Goal: Entertainment & Leisure: Consume media (video, audio)

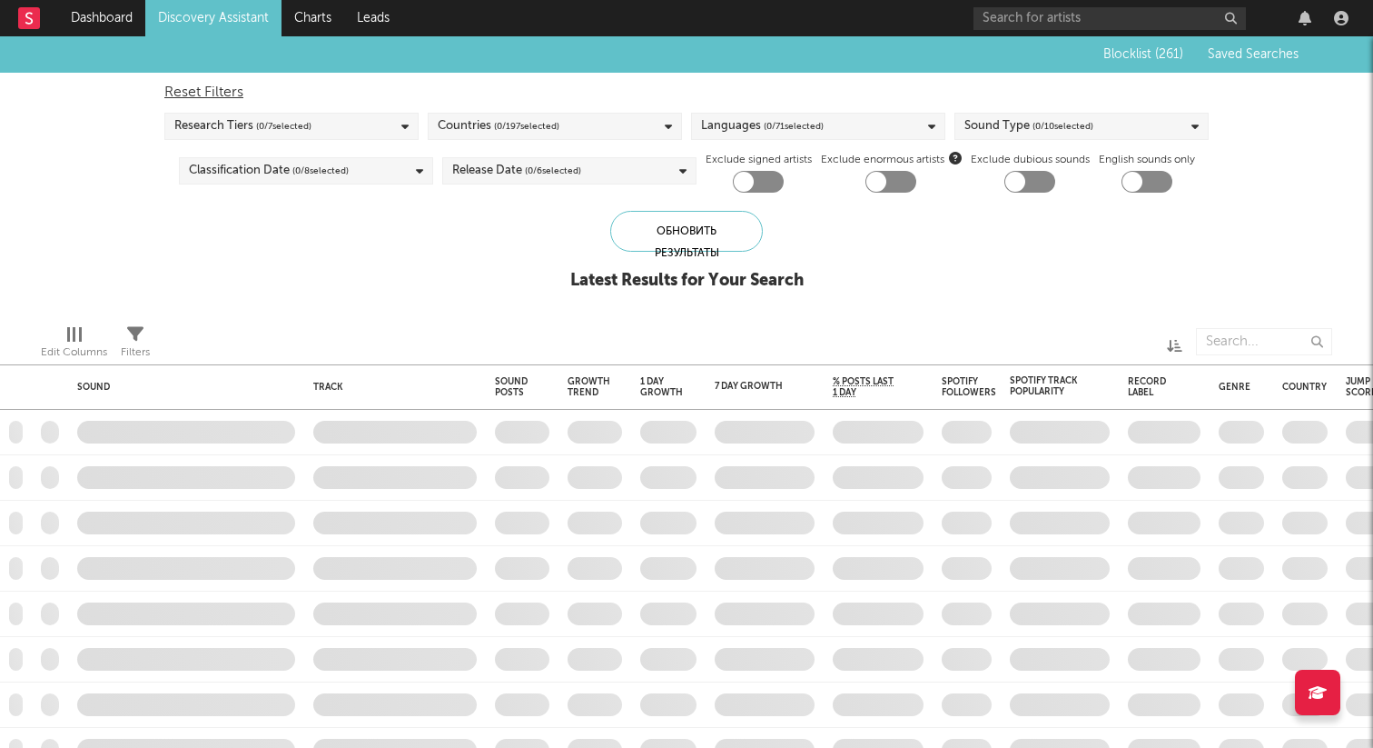
type input "тгк"
checkbox input "true"
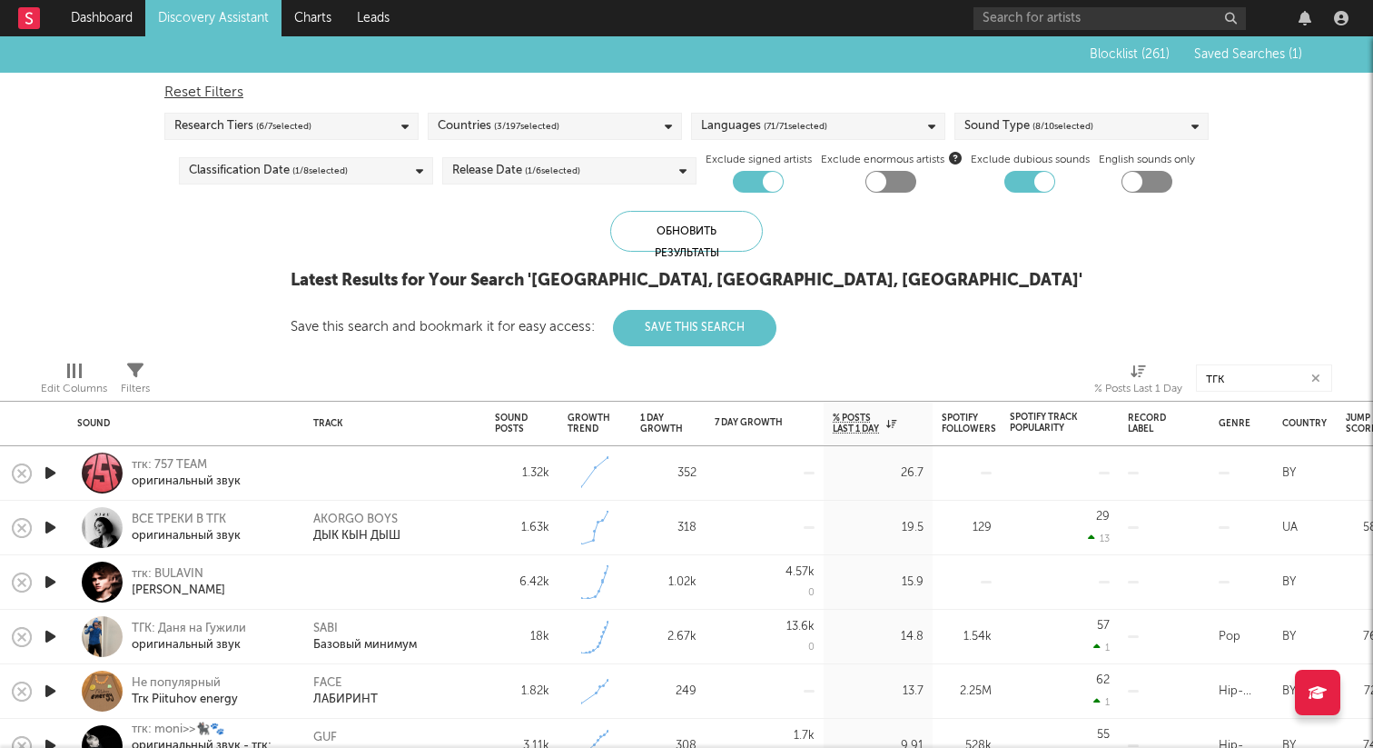
click at [51, 472] on icon "button" at bounding box center [50, 472] width 19 height 23
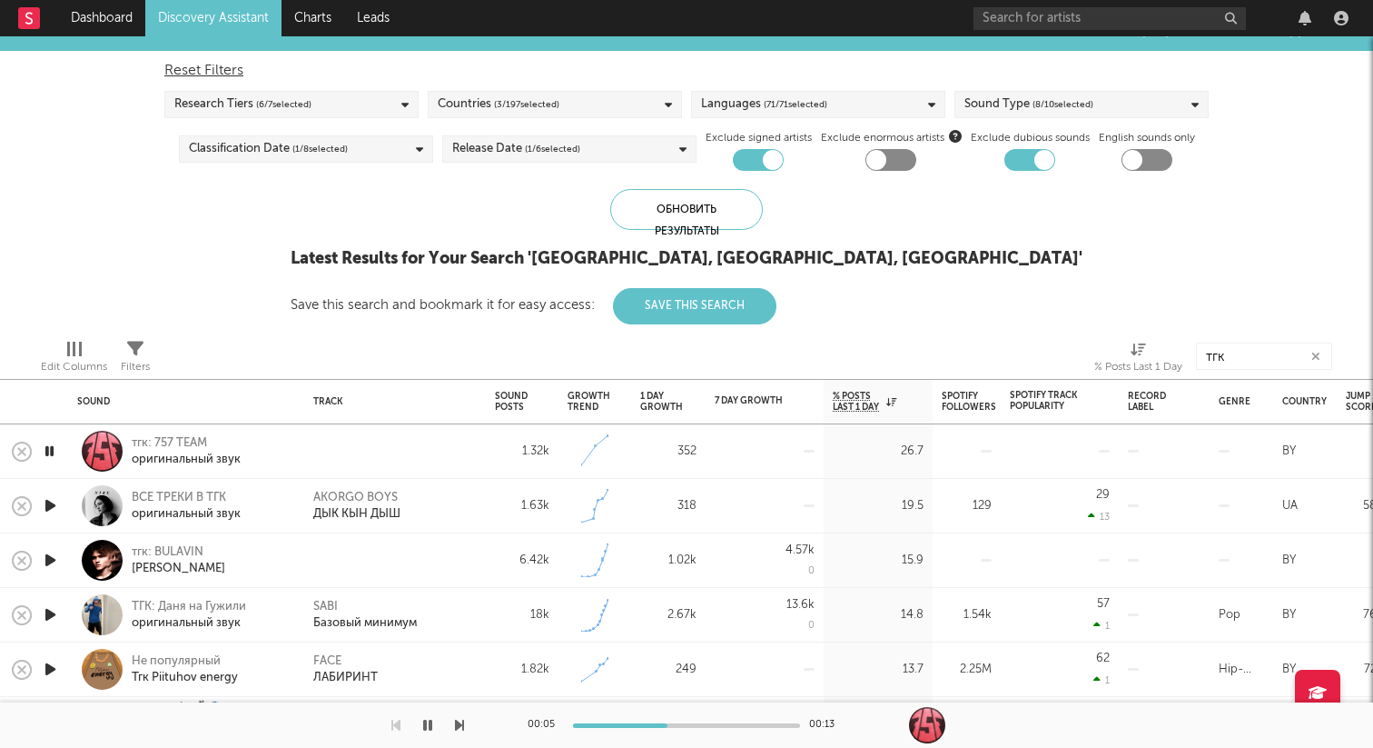
click at [49, 505] on icon "button" at bounding box center [50, 505] width 19 height 23
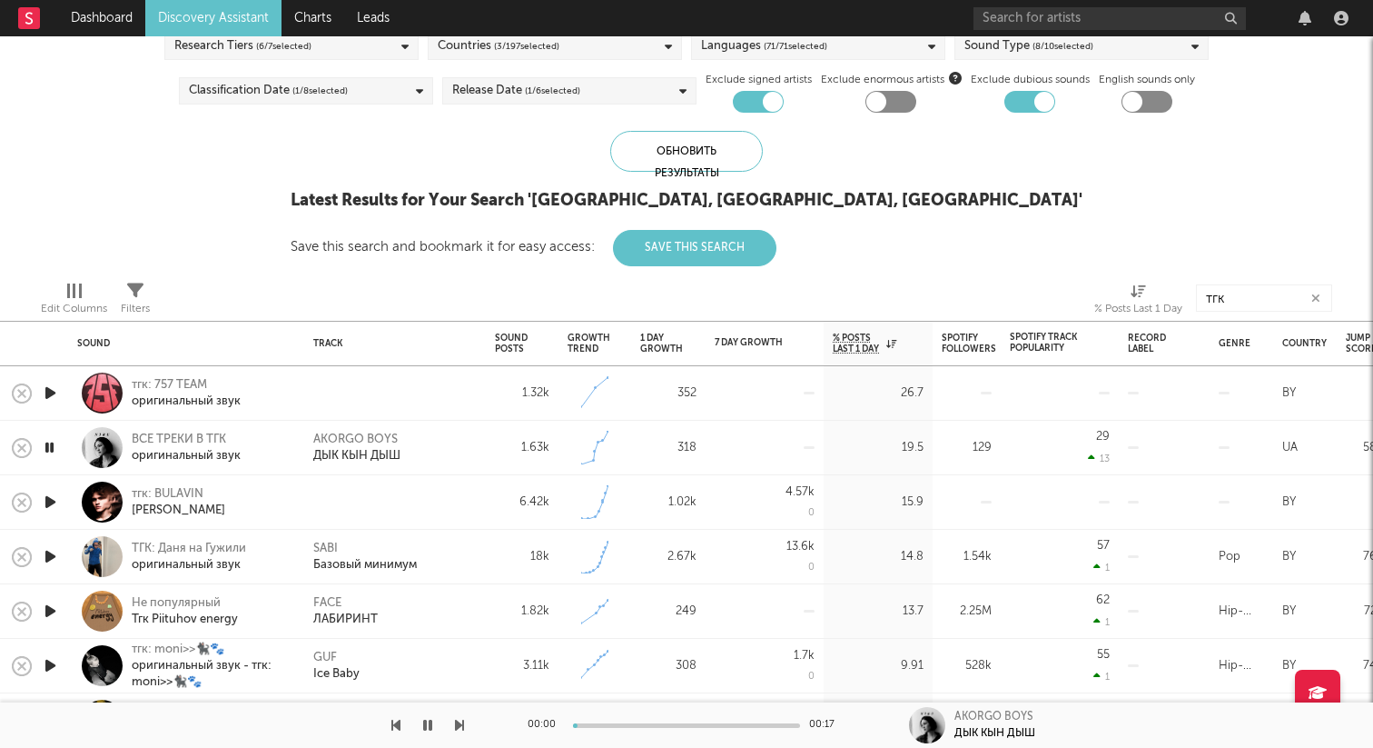
click at [49, 503] on icon "button" at bounding box center [50, 502] width 19 height 23
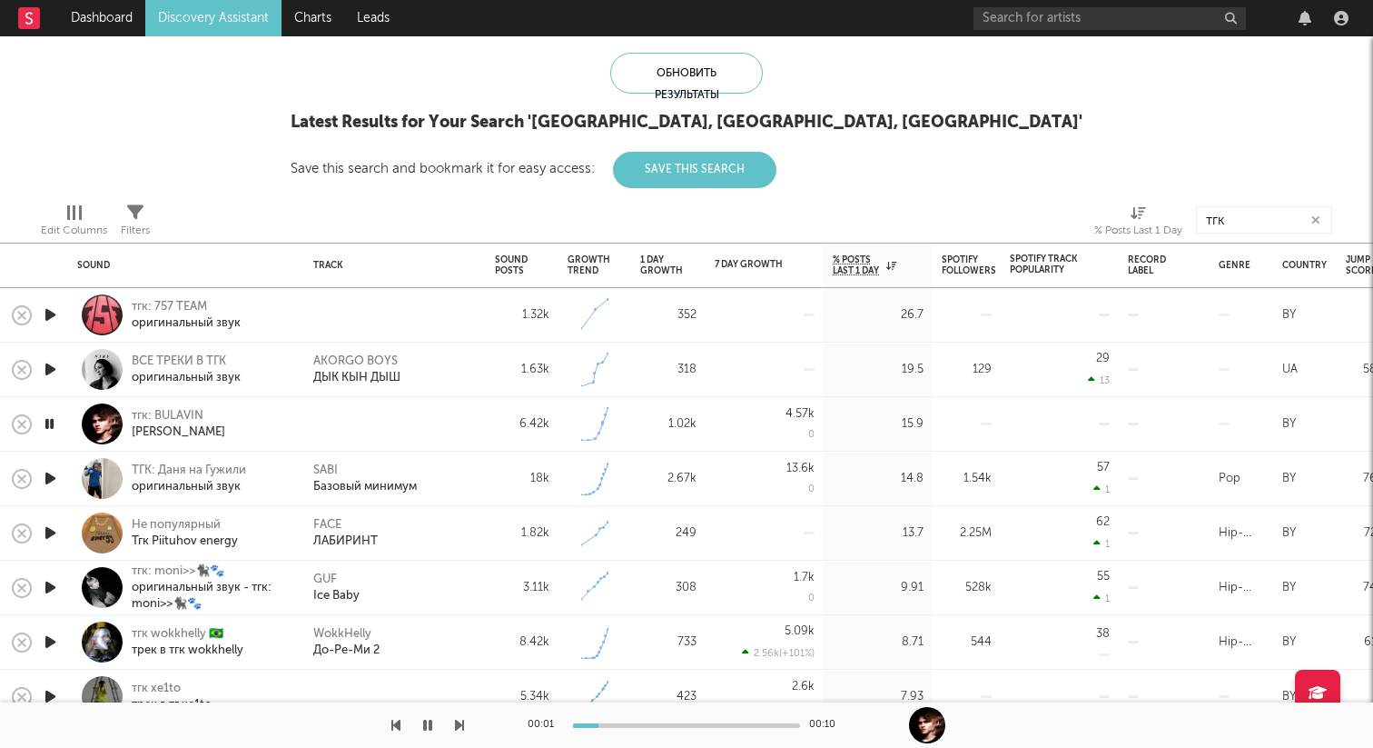
click at [55, 423] on icon "button" at bounding box center [49, 423] width 17 height 23
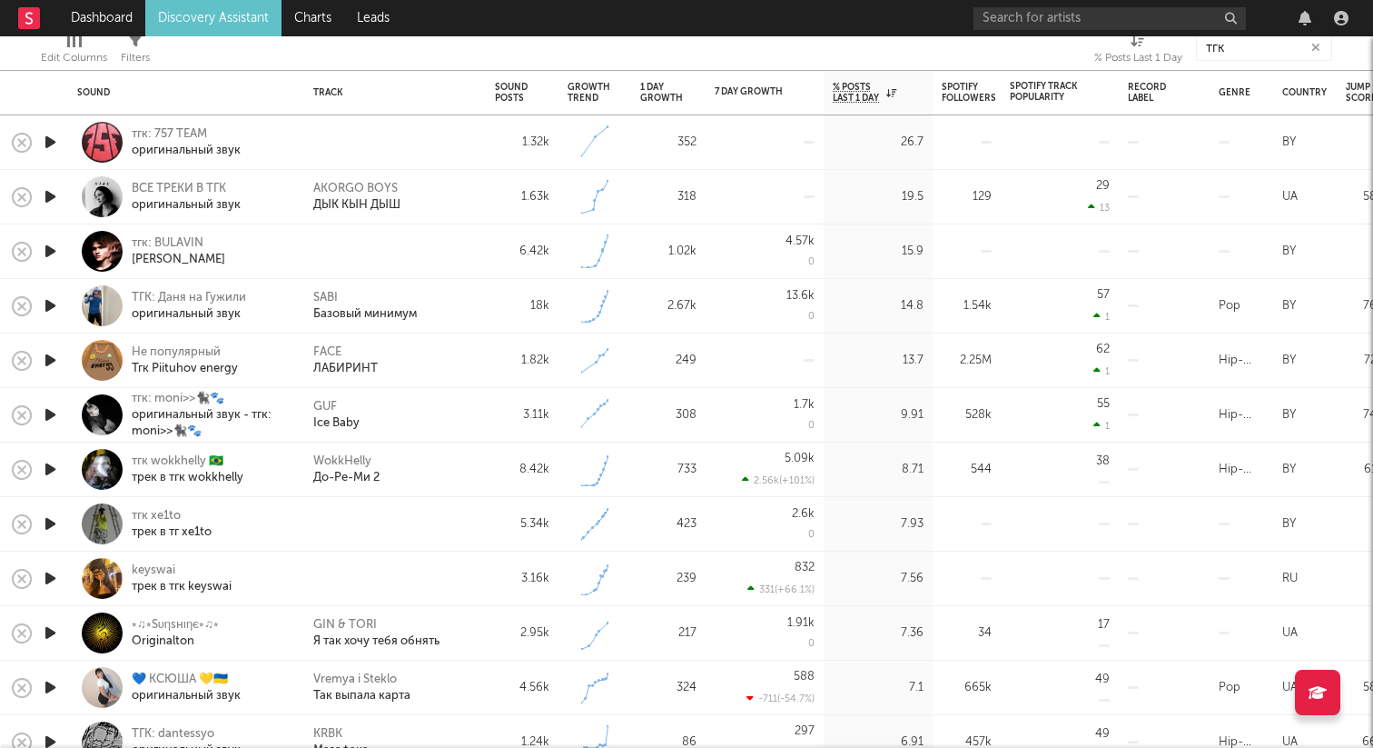
click at [50, 473] on icon "button" at bounding box center [50, 469] width 19 height 23
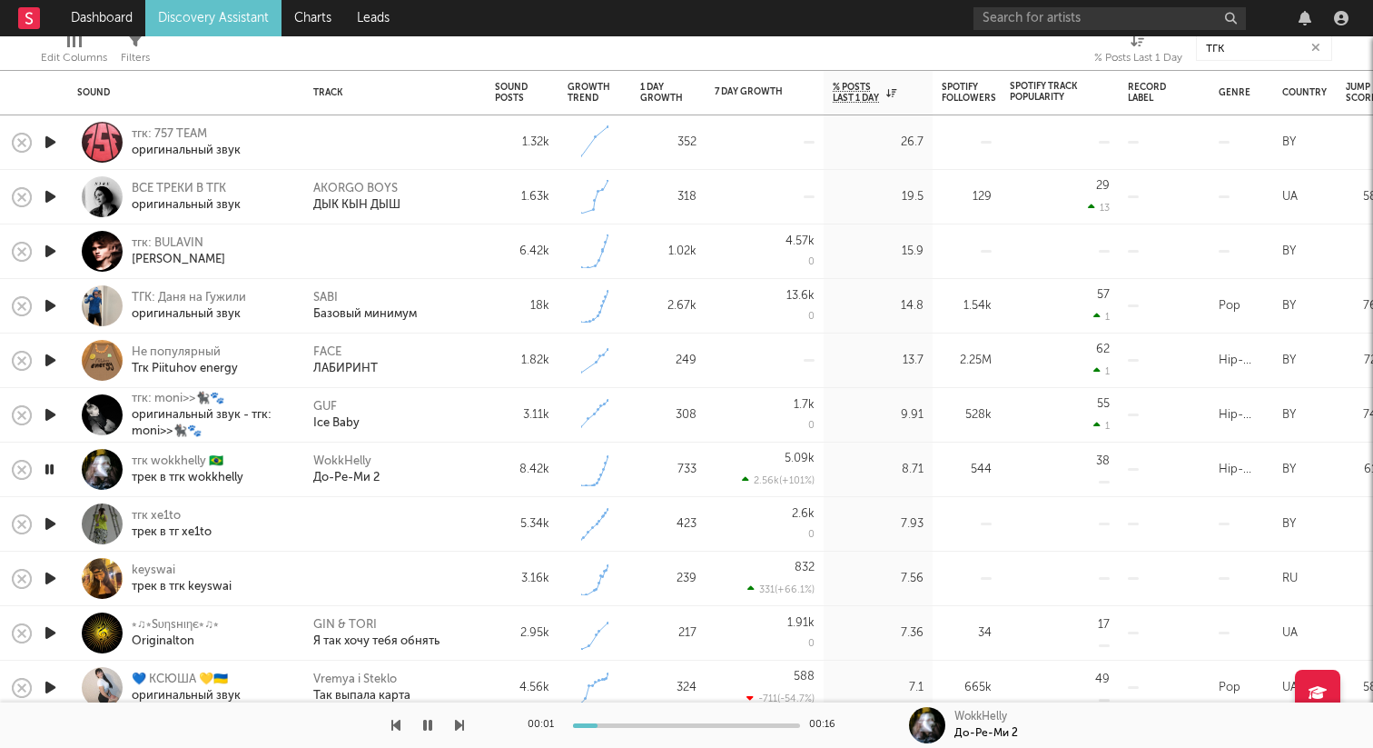
click at [50, 473] on icon "button" at bounding box center [49, 469] width 17 height 23
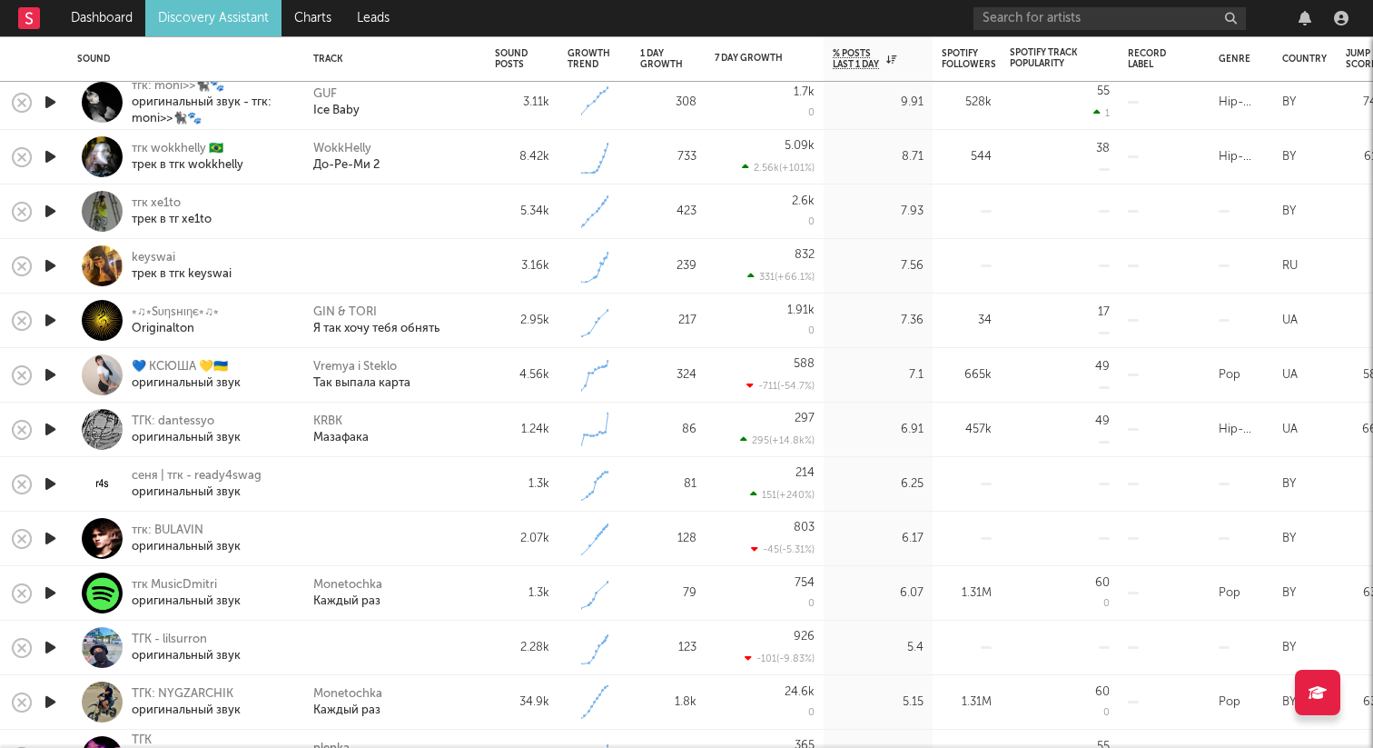
click at [55, 266] on icon "button" at bounding box center [50, 265] width 19 height 23
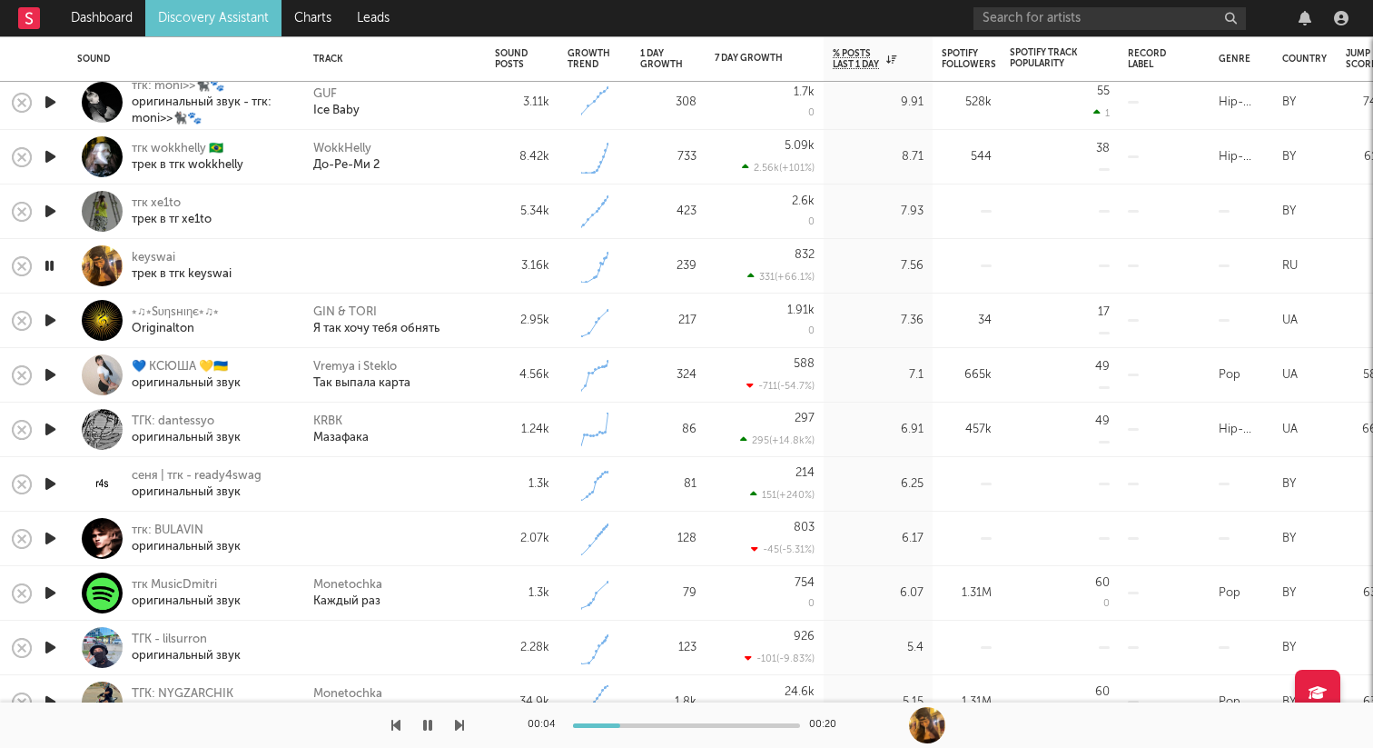
click at [53, 482] on icon "button" at bounding box center [50, 483] width 19 height 23
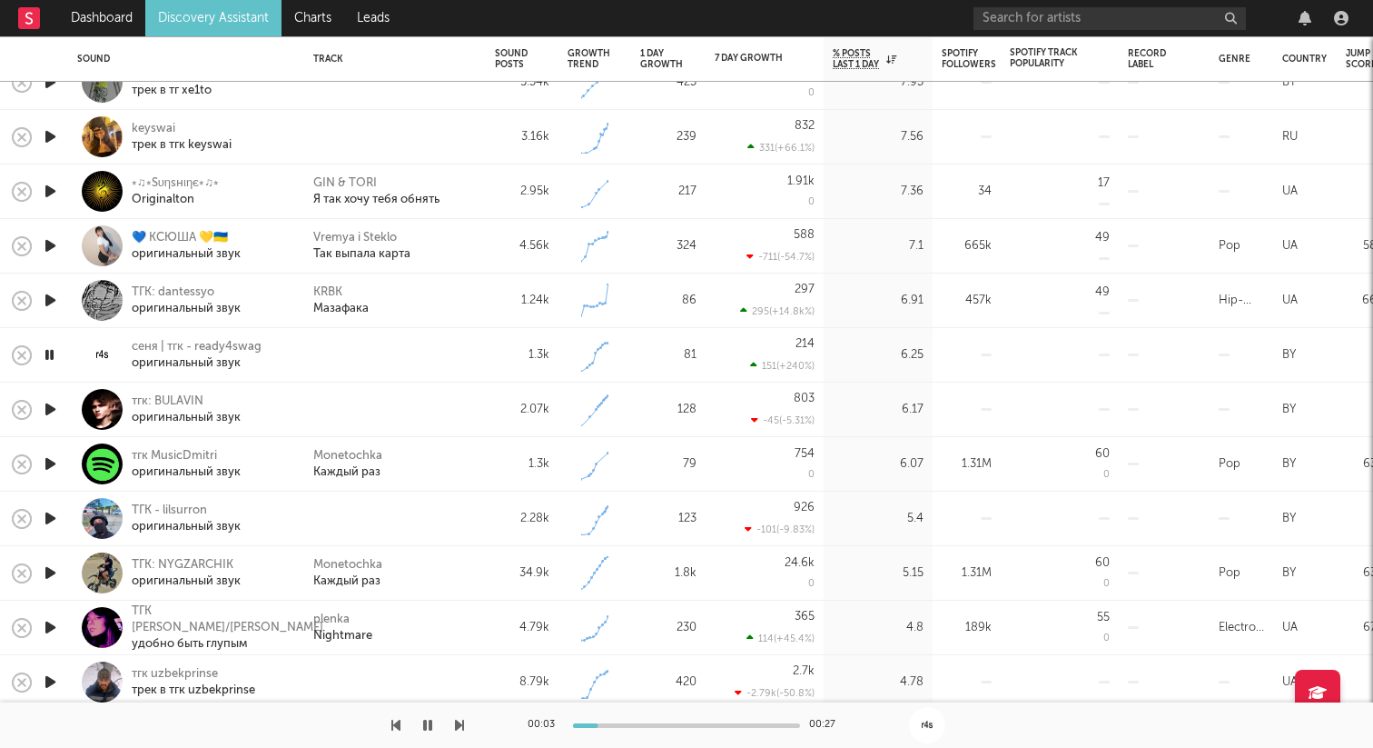
click at [57, 408] on icon "button" at bounding box center [50, 409] width 19 height 23
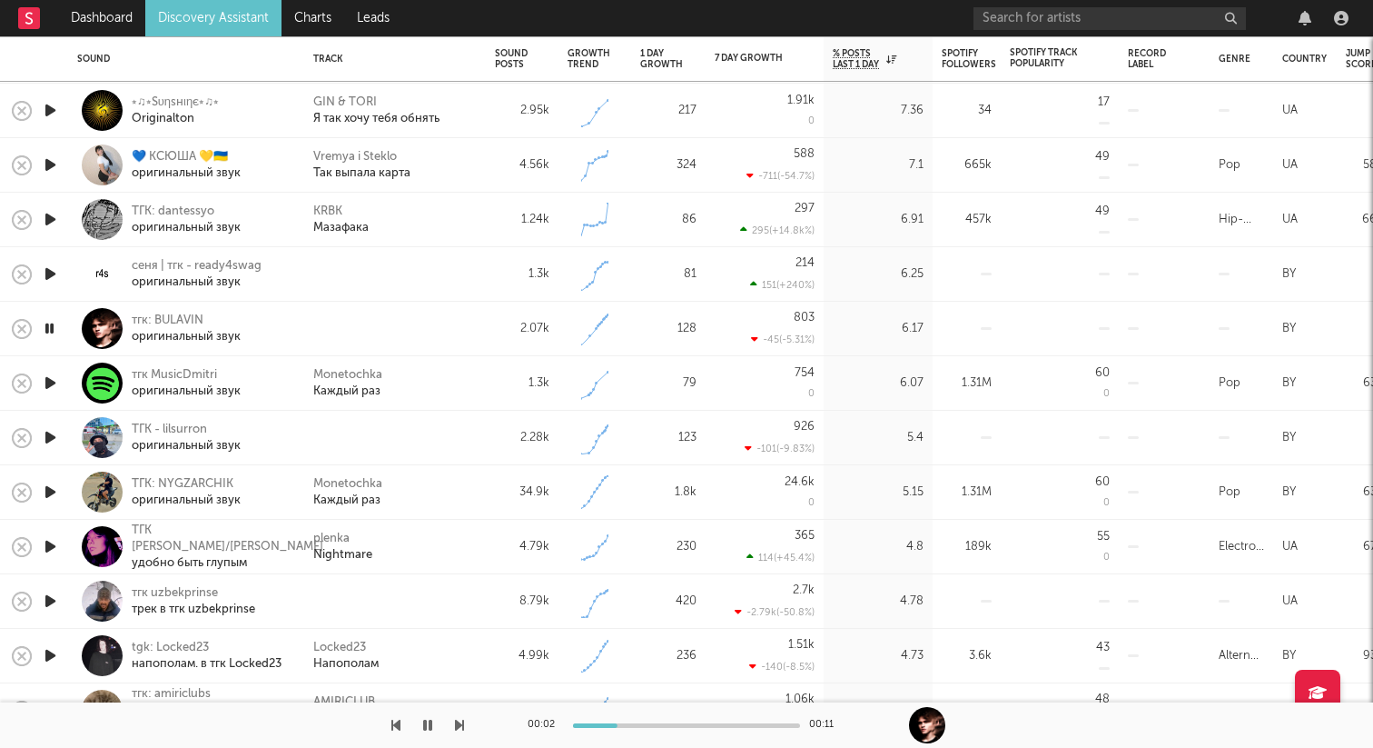
click at [49, 440] on icon "button" at bounding box center [50, 437] width 19 height 23
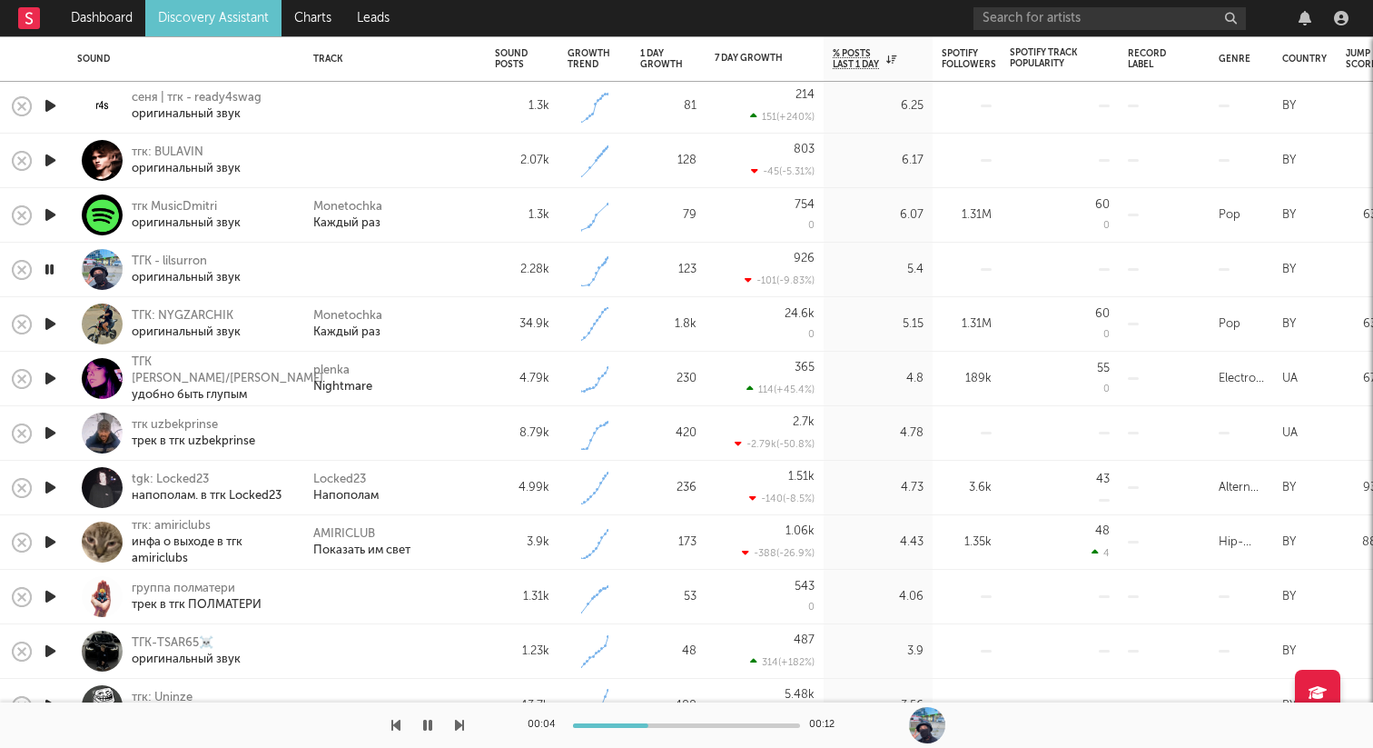
click at [51, 429] on icon "button" at bounding box center [50, 432] width 19 height 23
click at [50, 429] on icon "button" at bounding box center [49, 432] width 17 height 23
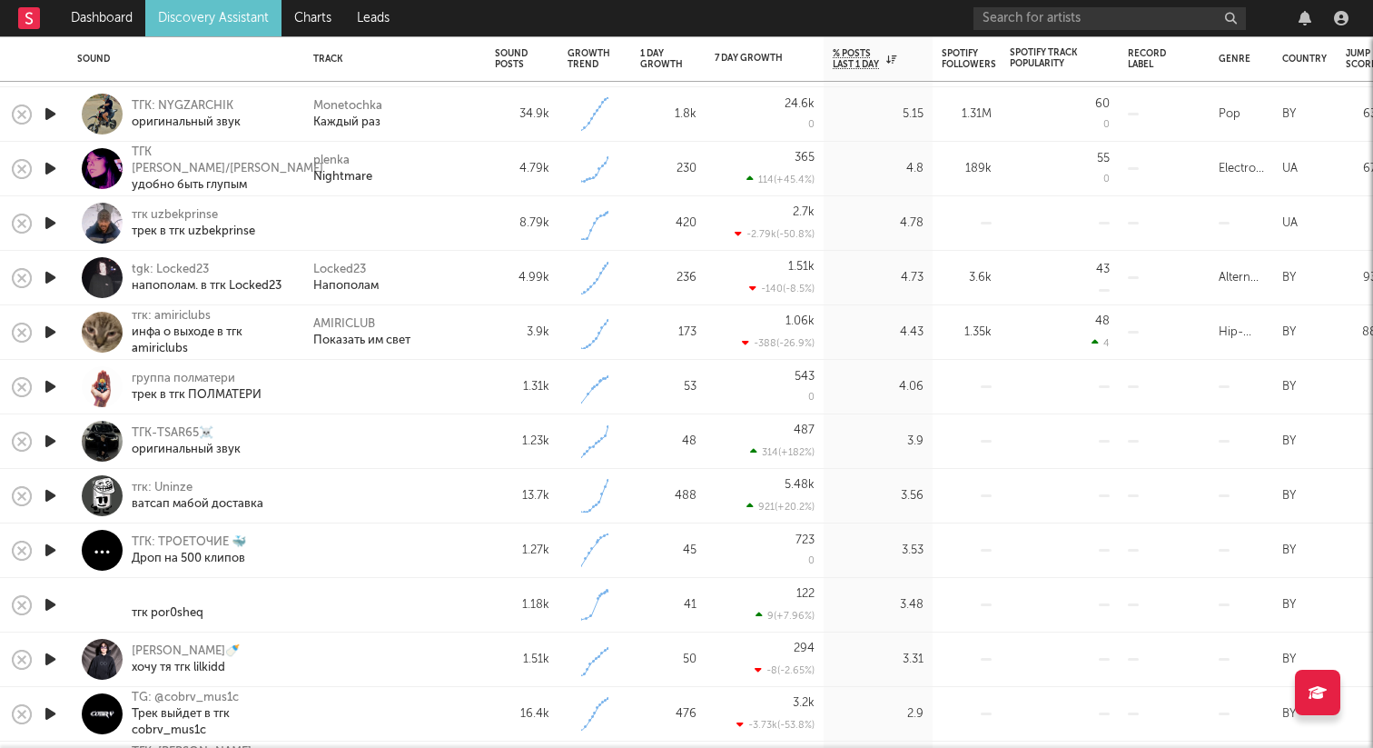
click at [55, 393] on icon "button" at bounding box center [50, 386] width 19 height 23
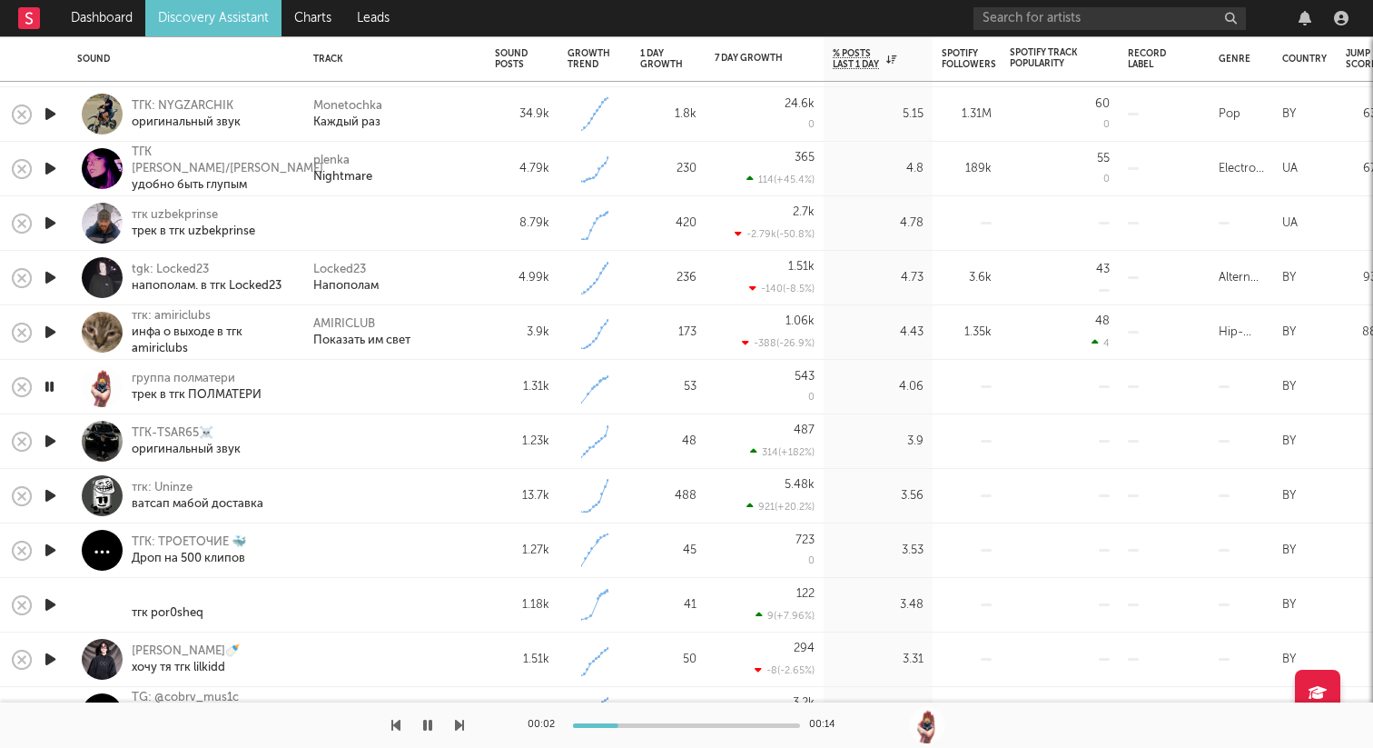
click at [53, 440] on icon "button" at bounding box center [50, 441] width 19 height 23
click at [50, 501] on icon "button" at bounding box center [50, 495] width 19 height 23
click at [45, 545] on icon "button" at bounding box center [50, 550] width 19 height 23
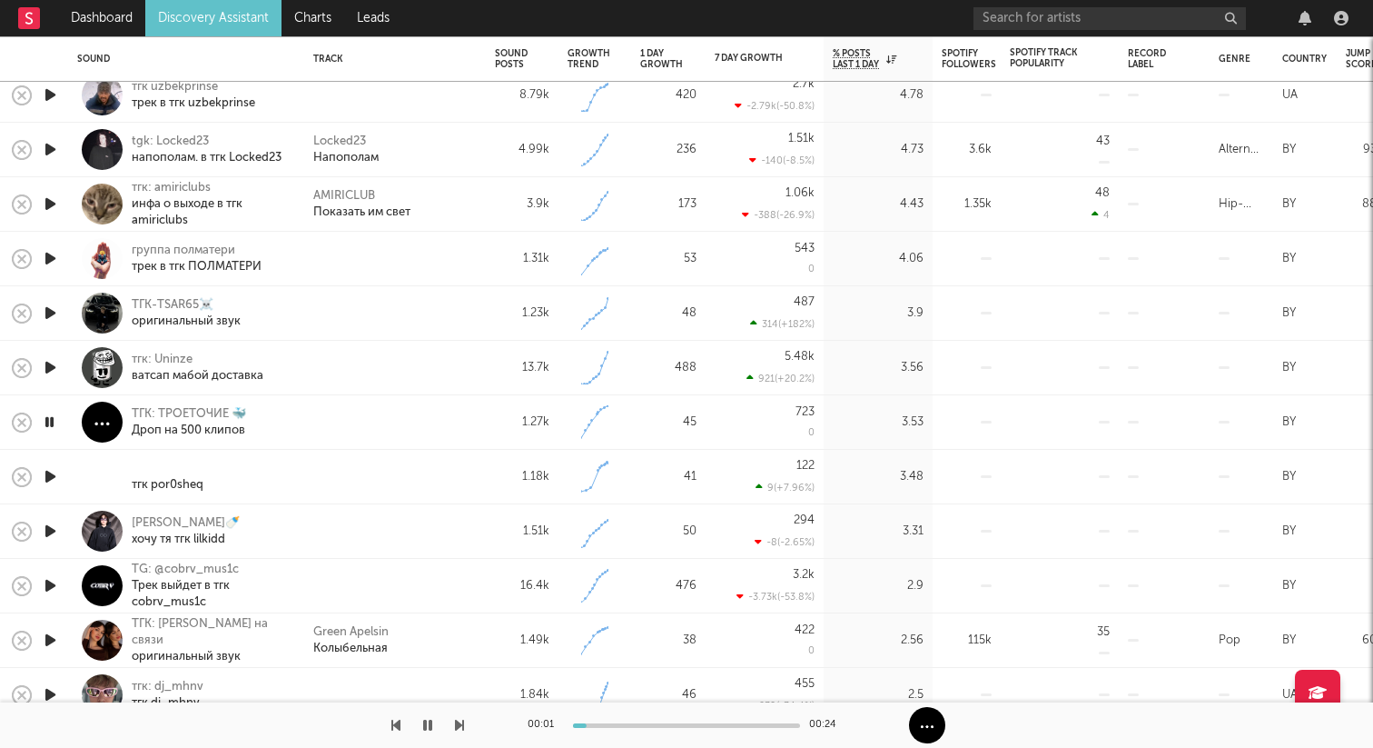
click at [48, 479] on icon "button" at bounding box center [50, 476] width 19 height 23
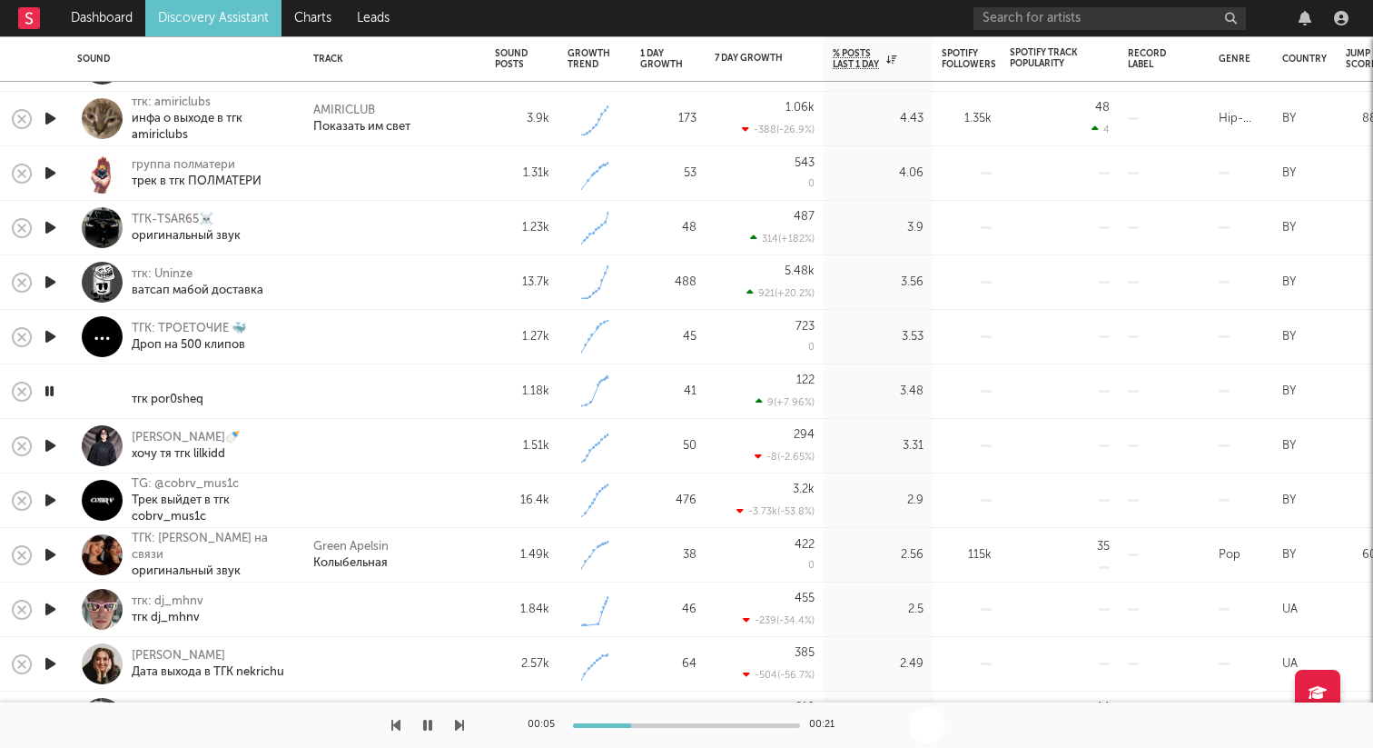
click at [43, 450] on icon "button" at bounding box center [50, 445] width 19 height 23
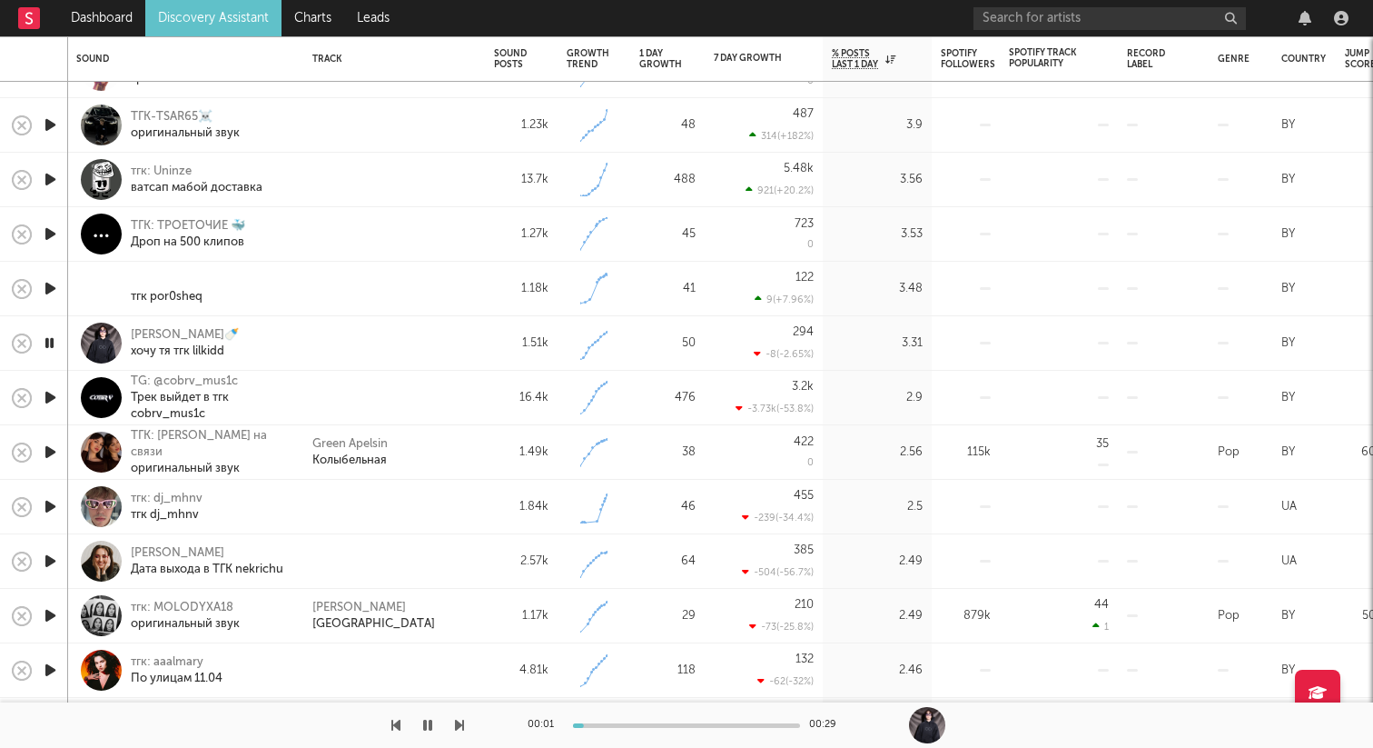
click at [43, 403] on icon "button" at bounding box center [50, 397] width 19 height 23
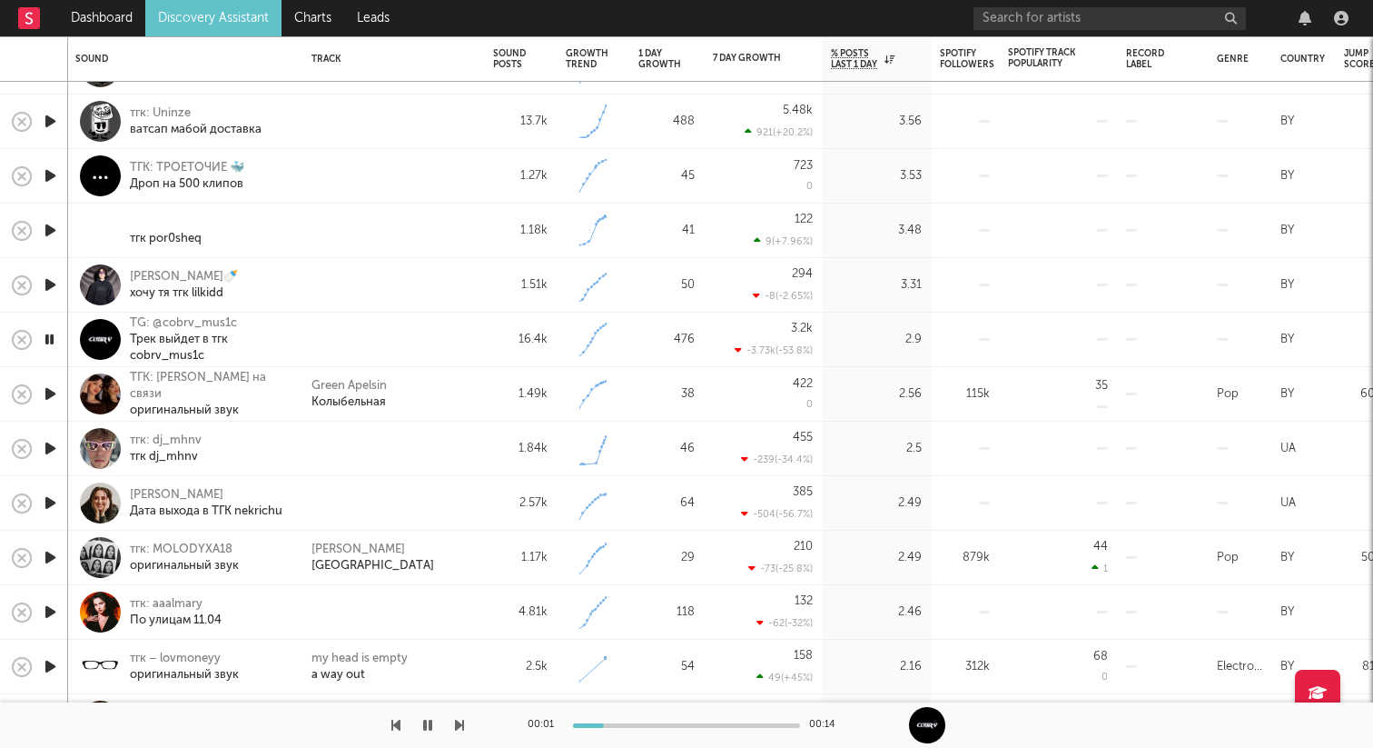
click at [49, 441] on icon "button" at bounding box center [50, 448] width 19 height 23
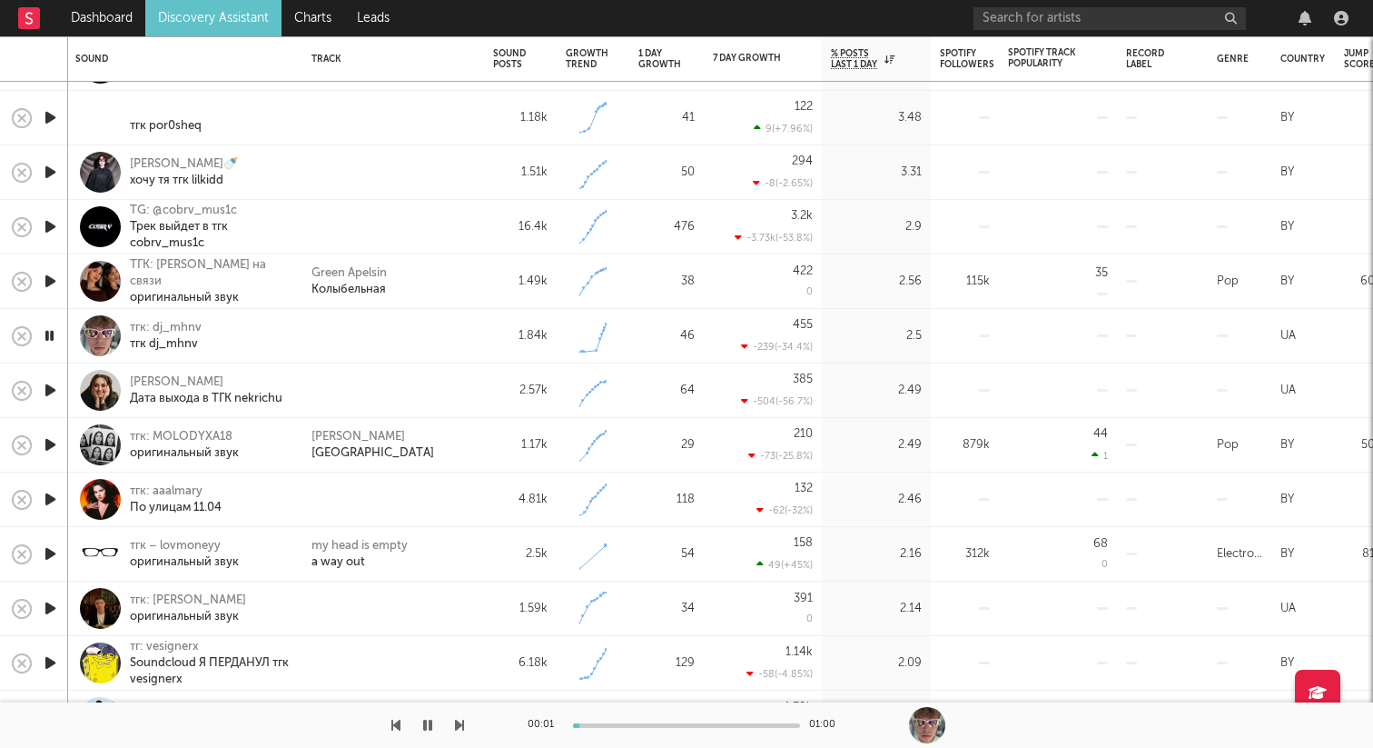
click at [49, 392] on icon "button" at bounding box center [50, 390] width 19 height 23
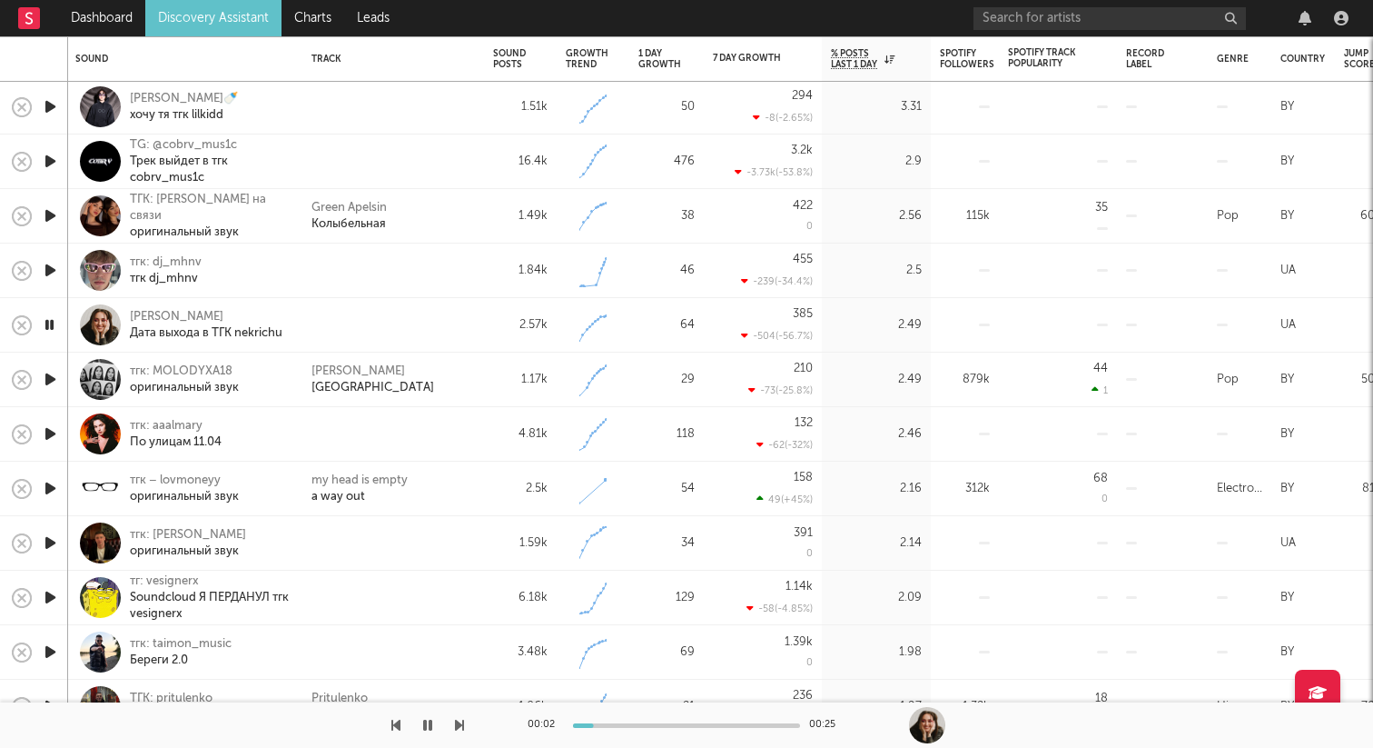
click at [51, 320] on icon "button" at bounding box center [49, 324] width 17 height 23
